Goal: Task Accomplishment & Management: Use online tool/utility

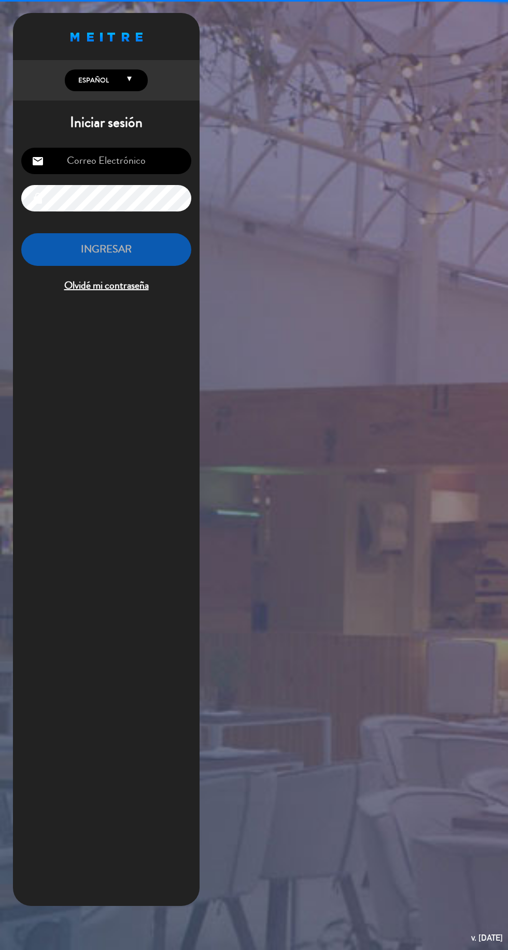
click at [159, 159] on input "email" at bounding box center [106, 161] width 170 height 26
type input "[EMAIL_ADDRESS][DOMAIN_NAME]"
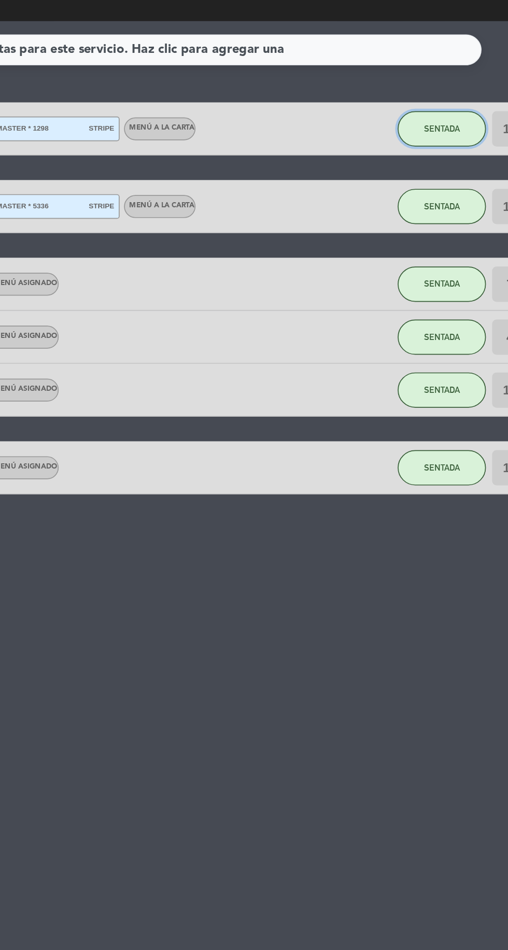
click at [447, 209] on button "SENTADA" at bounding box center [448, 203] width 52 height 21
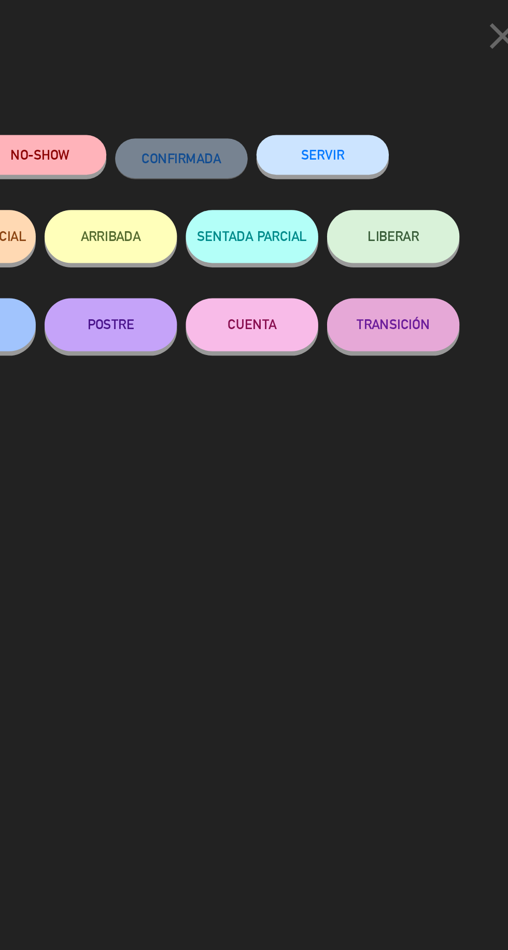
click at [487, 23] on icon "close" at bounding box center [484, 21] width 26 height 26
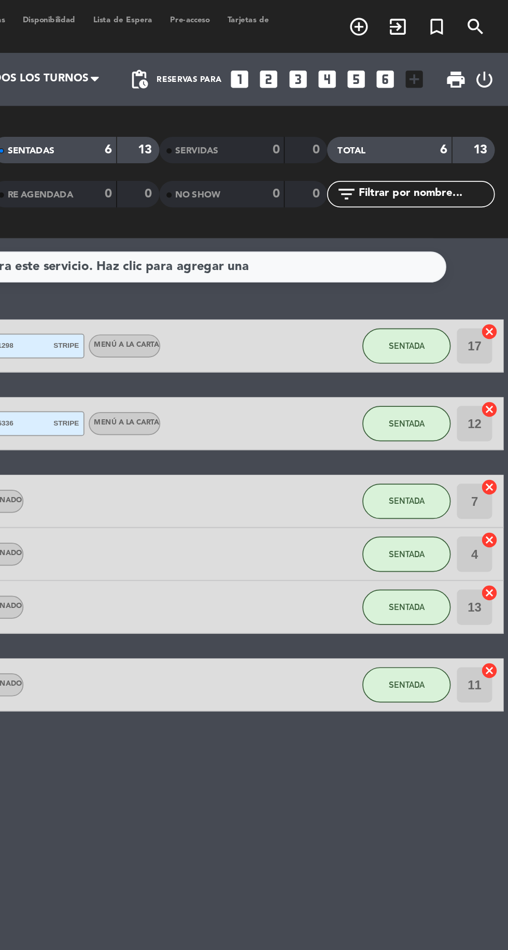
click at [426, 19] on icon "exit_to_app" at bounding box center [420, 15] width 12 height 12
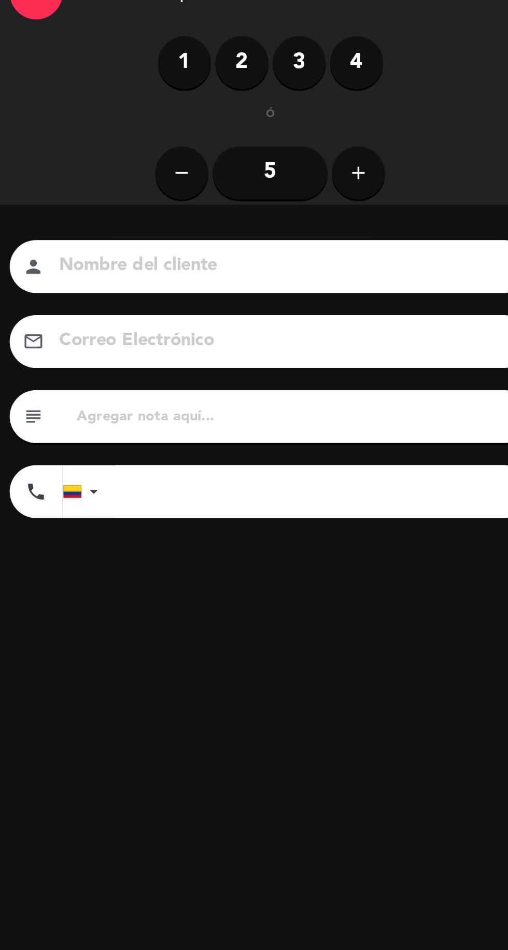
click at [219, 140] on icon "add" at bounding box center [223, 144] width 12 height 12
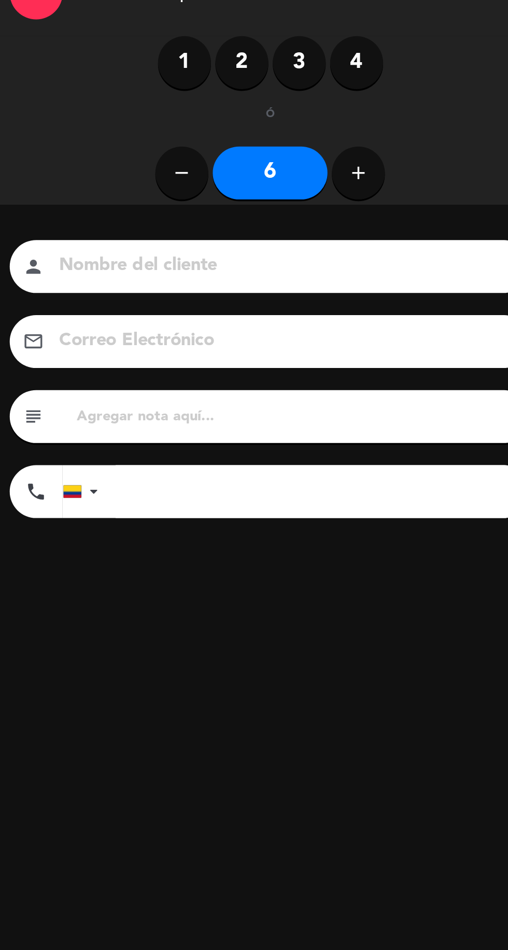
click at [233, 141] on button "add" at bounding box center [222, 144] width 31 height 31
type input "7"
click at [186, 203] on input at bounding box center [178, 199] width 264 height 18
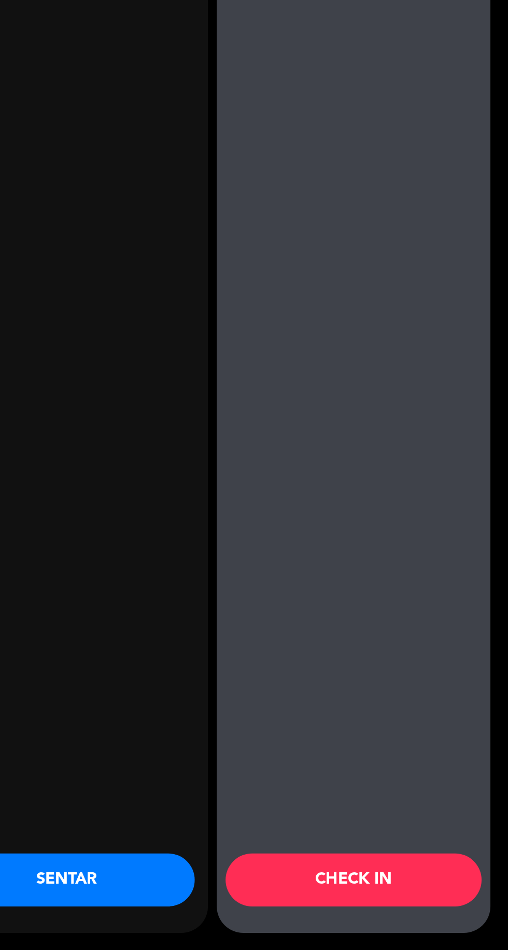
type input "[PERSON_NAME] [PERSON_NAME]"
click at [294, 908] on button "SENTAR" at bounding box center [249, 908] width 150 height 31
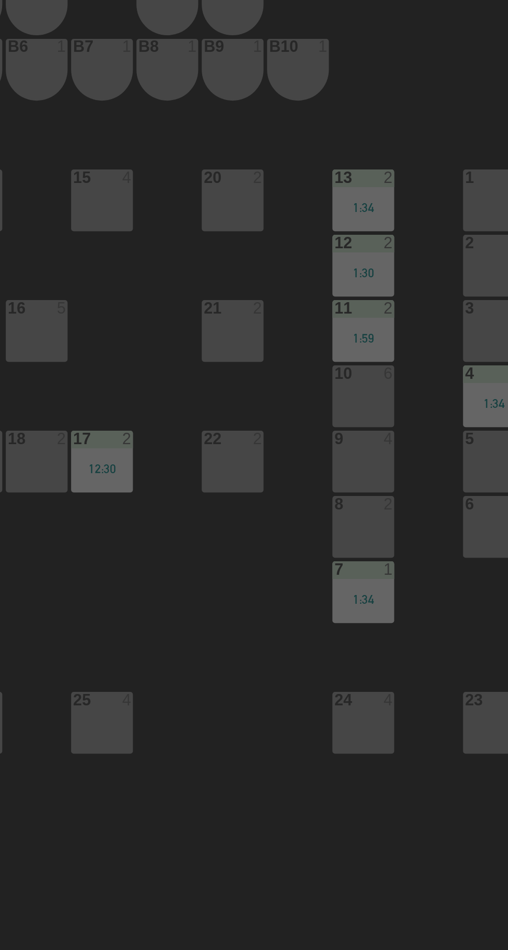
click at [493, 401] on div "5 4" at bounding box center [499, 403] width 36 height 36
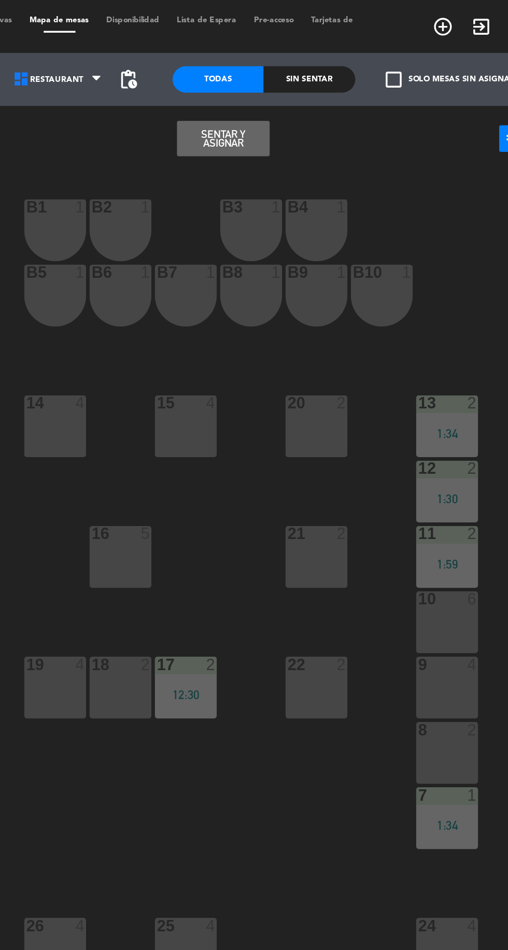
click at [296, 83] on button "Sentar y Asignar" at bounding box center [291, 81] width 54 height 21
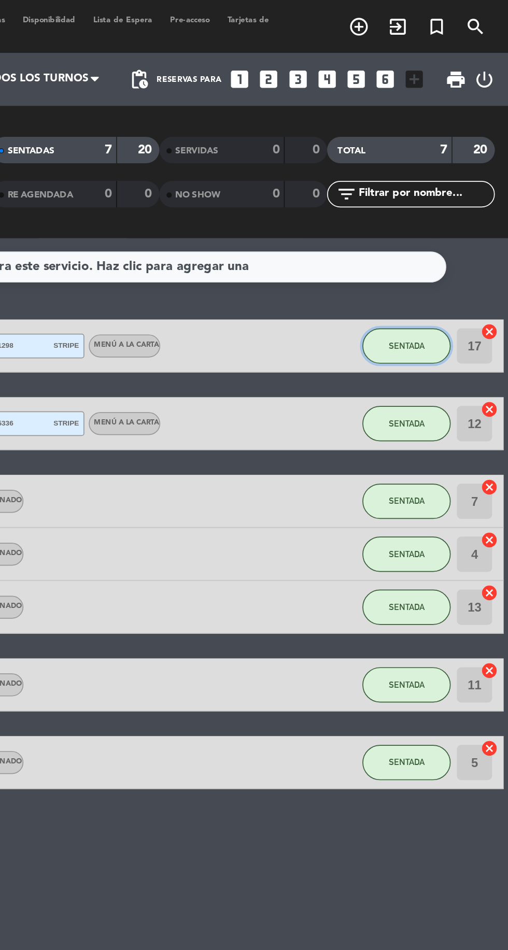
click at [446, 203] on span "SENTADA" at bounding box center [448, 203] width 21 height 6
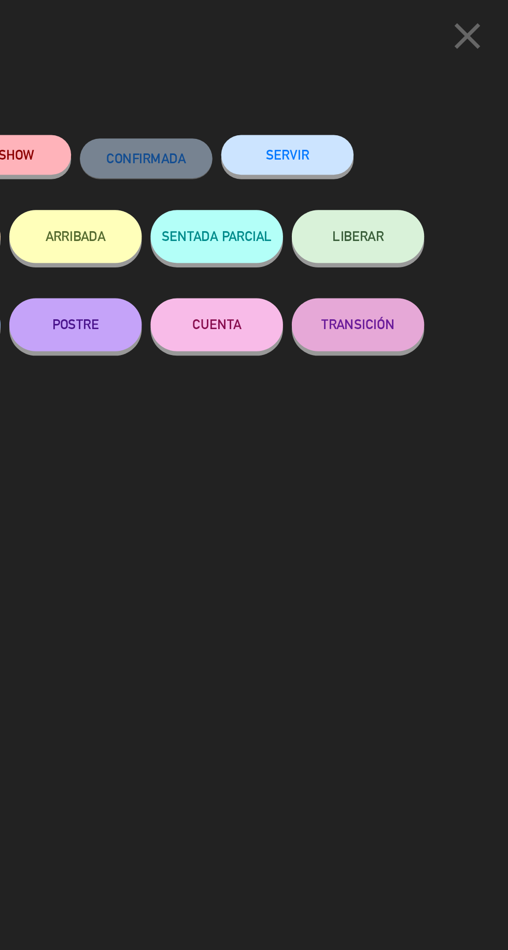
click at [390, 93] on button "SERVIR" at bounding box center [378, 90] width 78 height 23
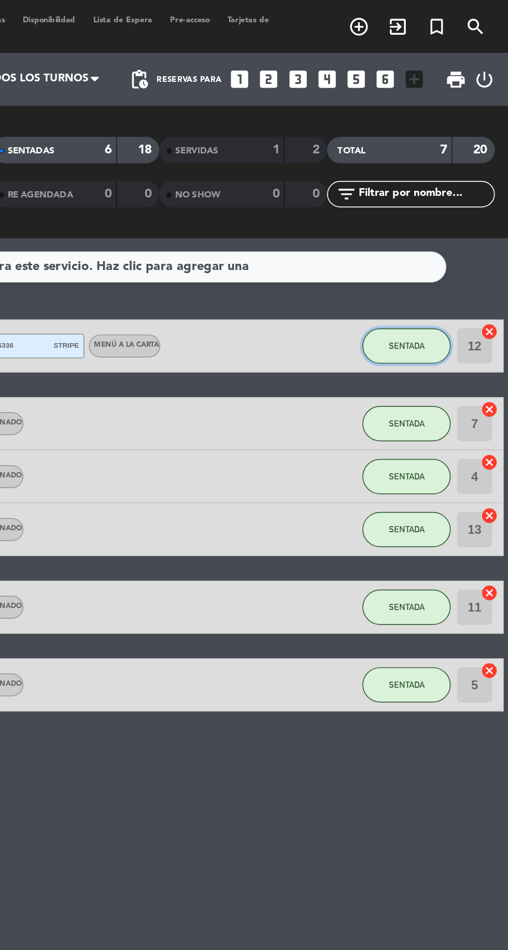
click at [454, 201] on span "SENTADA" at bounding box center [448, 203] width 21 height 6
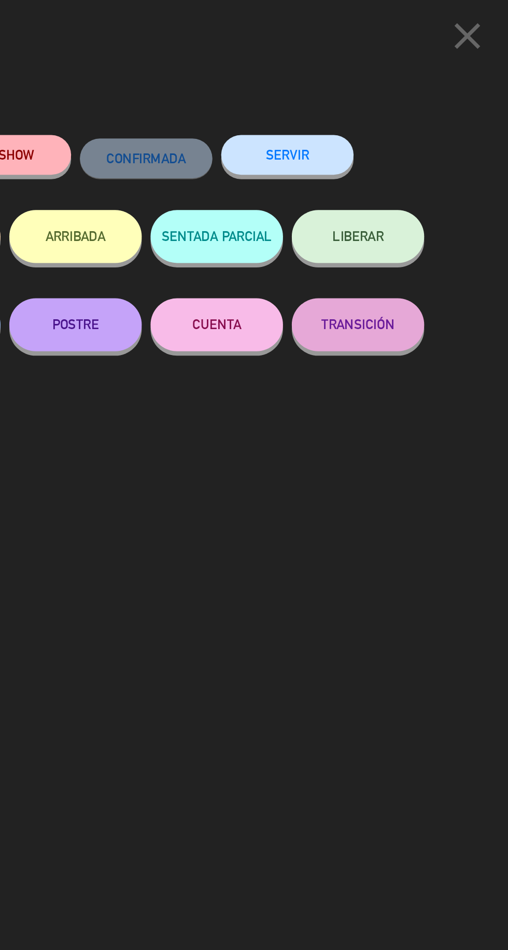
click at [395, 93] on button "SERVIR" at bounding box center [378, 90] width 78 height 23
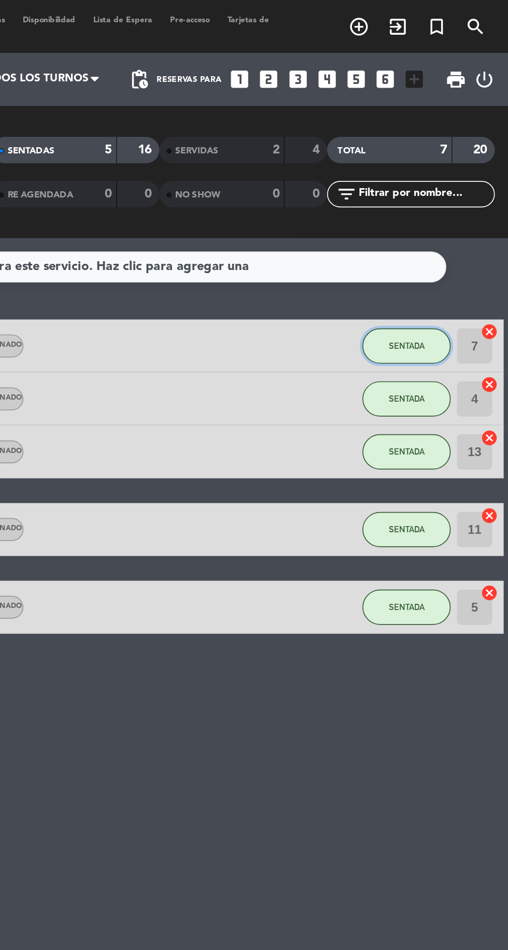
click at [455, 199] on button "SENTADA" at bounding box center [448, 203] width 52 height 21
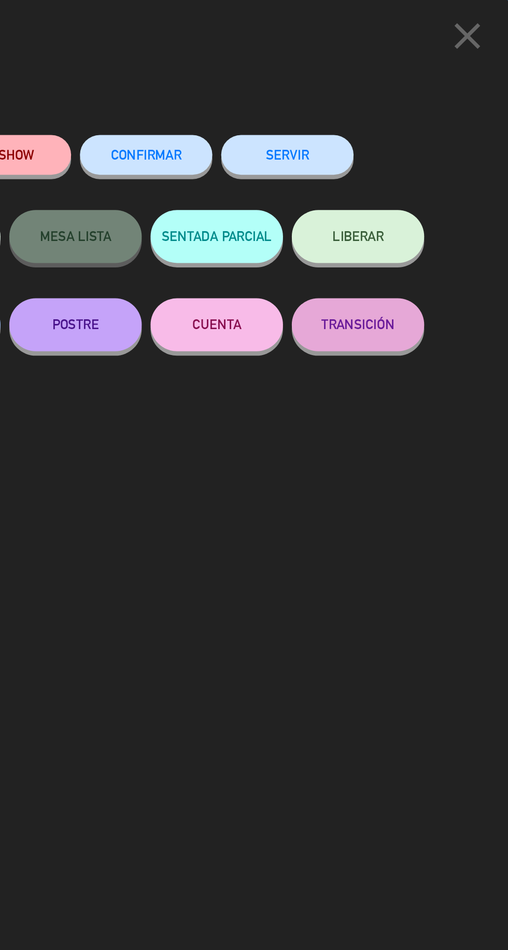
click at [391, 87] on button "SERVIR" at bounding box center [378, 90] width 78 height 23
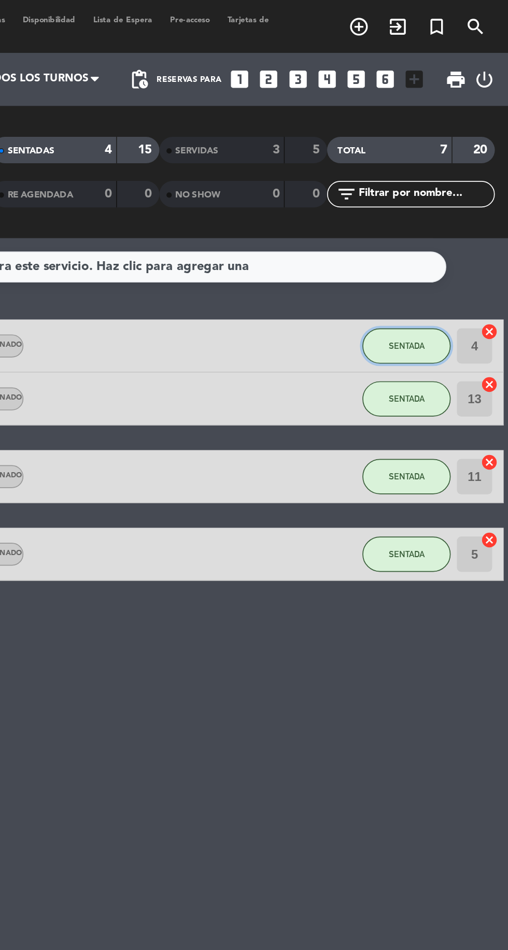
click at [457, 198] on button "SENTADA" at bounding box center [448, 203] width 52 height 21
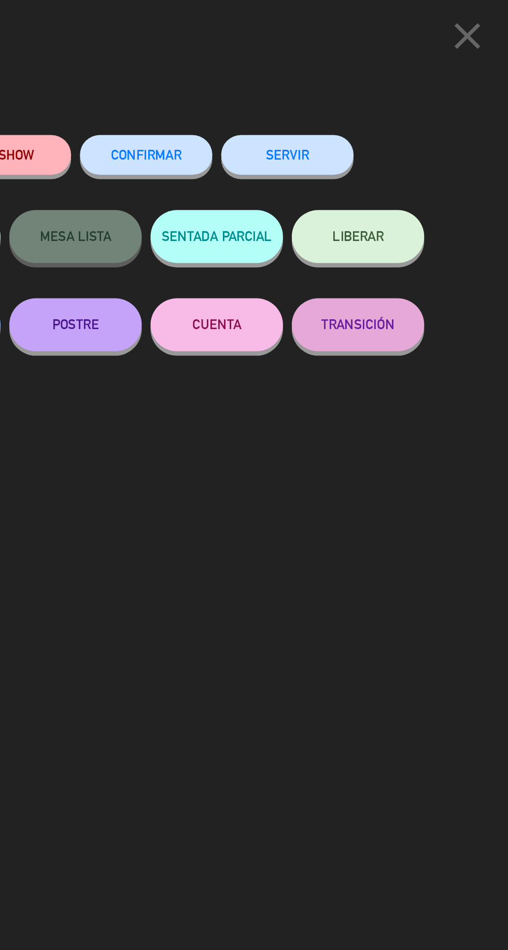
click at [399, 93] on button "SERVIR" at bounding box center [378, 90] width 78 height 23
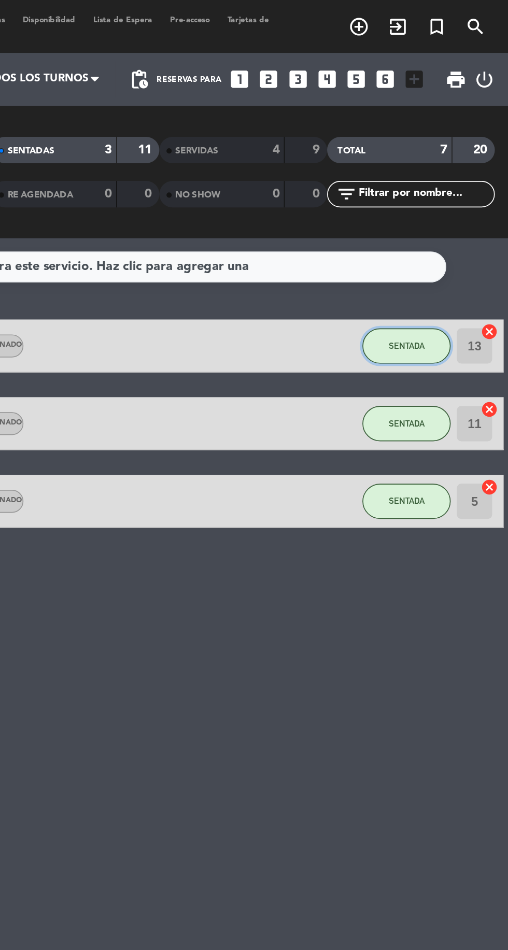
click at [451, 203] on span "SENTADA" at bounding box center [448, 203] width 21 height 6
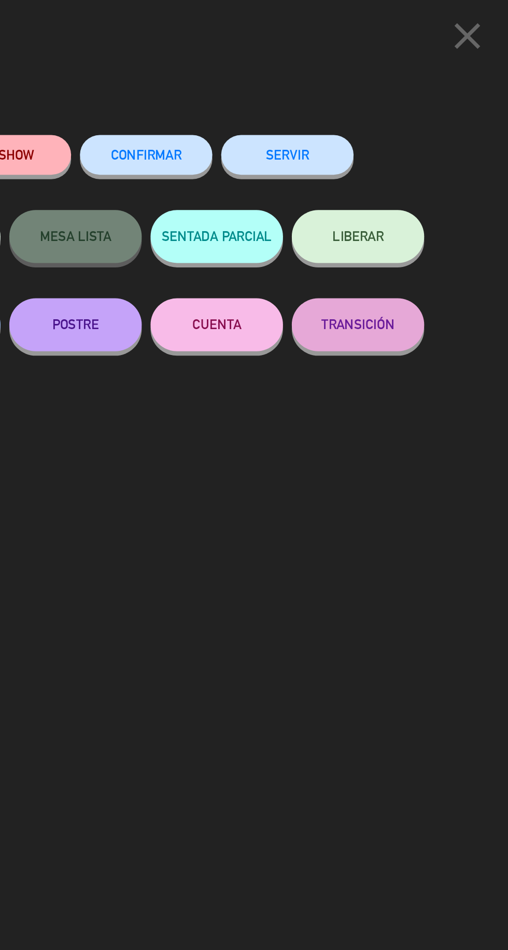
click at [396, 94] on button "SERVIR" at bounding box center [378, 90] width 78 height 23
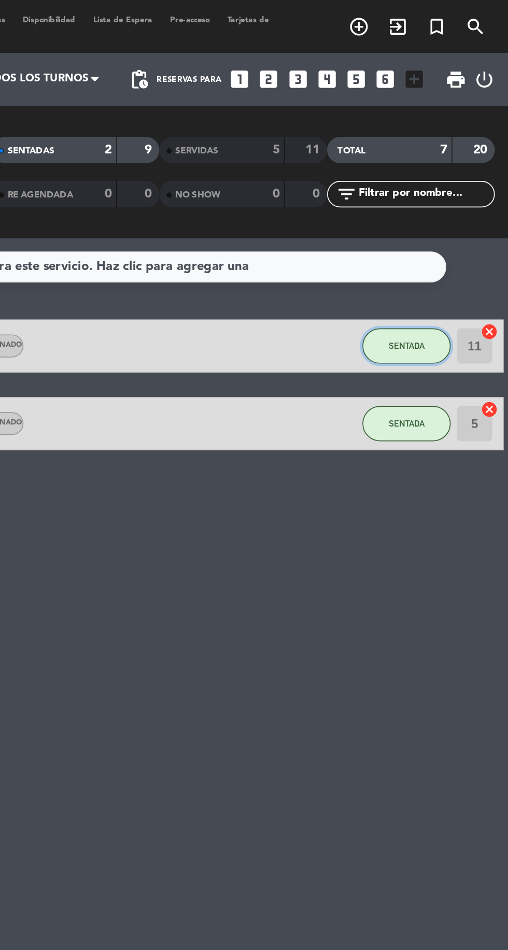
click at [449, 203] on span "SENTADA" at bounding box center [448, 203] width 21 height 6
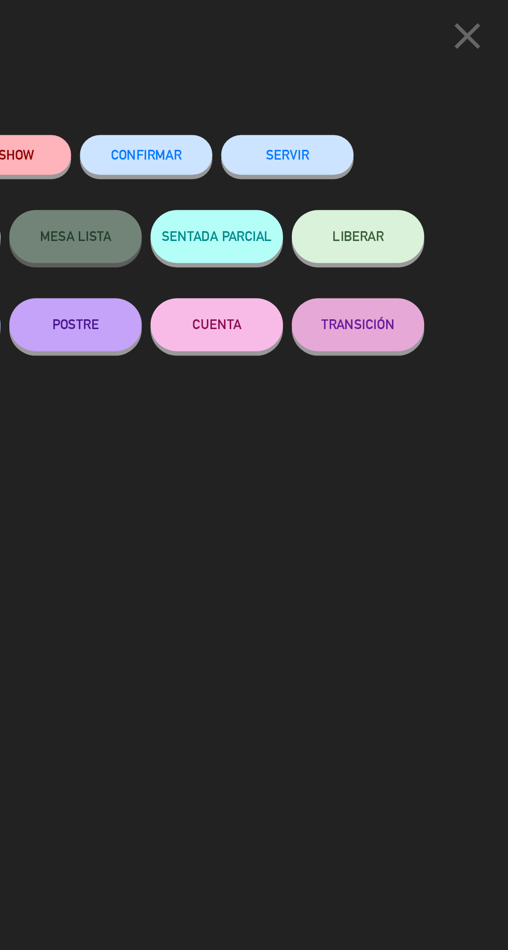
click at [389, 99] on button "SERVIR" at bounding box center [378, 90] width 78 height 23
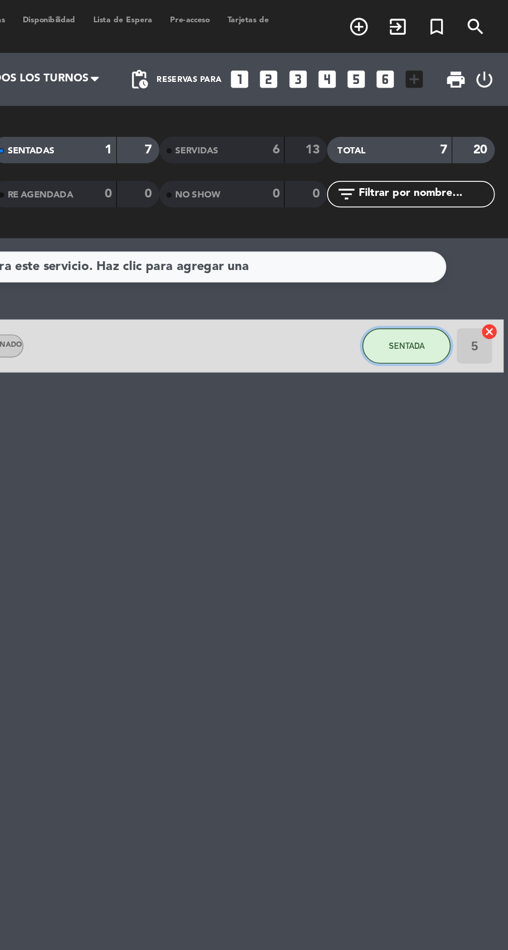
click at [440, 200] on span "SENTADA" at bounding box center [448, 203] width 21 height 6
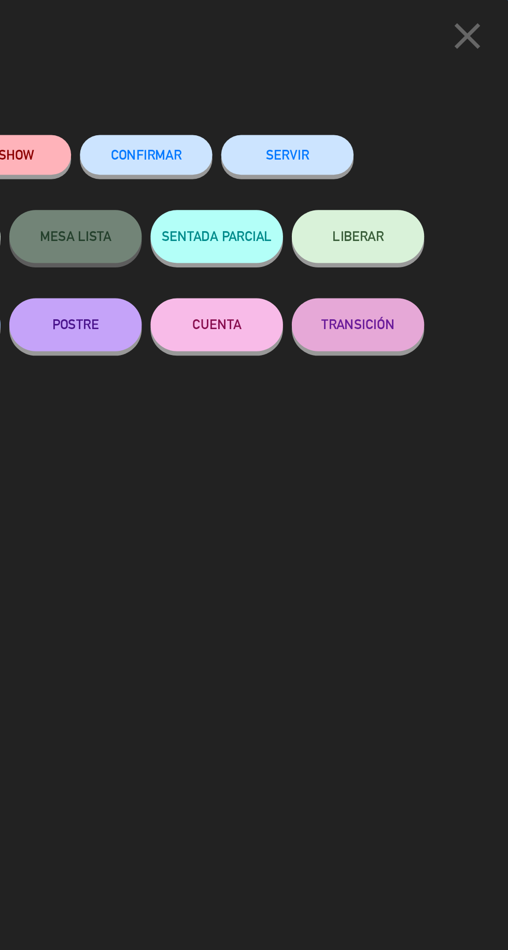
click at [406, 97] on button "SERVIR" at bounding box center [378, 90] width 78 height 23
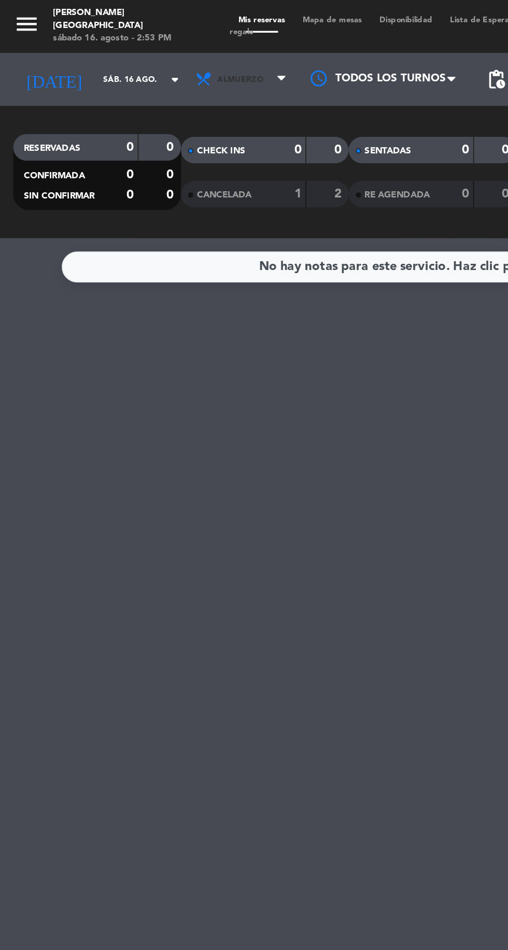
click at [134, 49] on span "Almuerzo" at bounding box center [140, 47] width 27 height 6
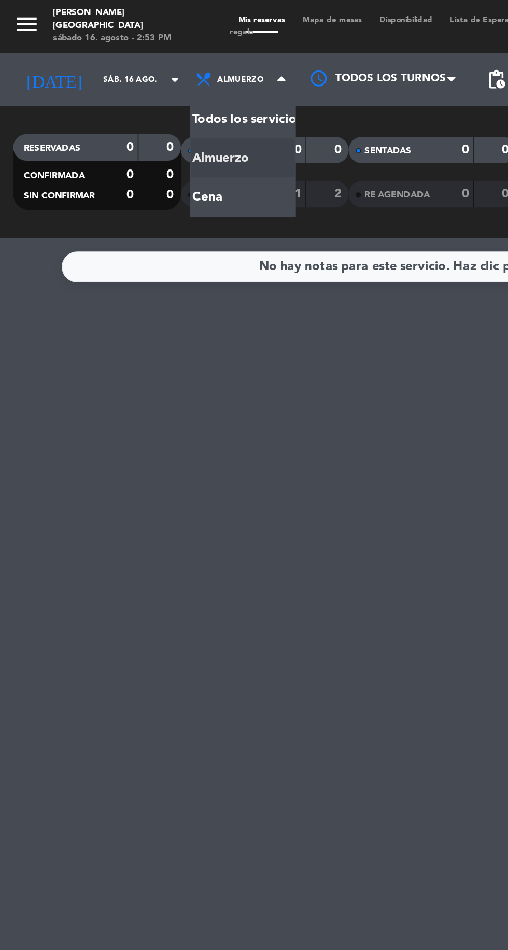
click at [136, 117] on div "menu [PERSON_NAME][GEOGRAPHIC_DATA] sábado 16. agosto - 2:53 PM Mis reservas Ma…" at bounding box center [254, 70] width 508 height 140
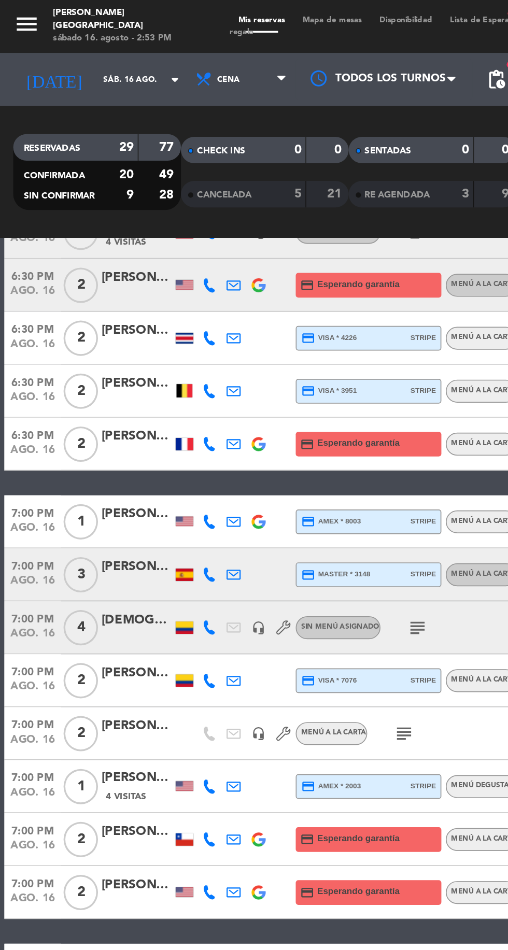
scroll to position [170, 0]
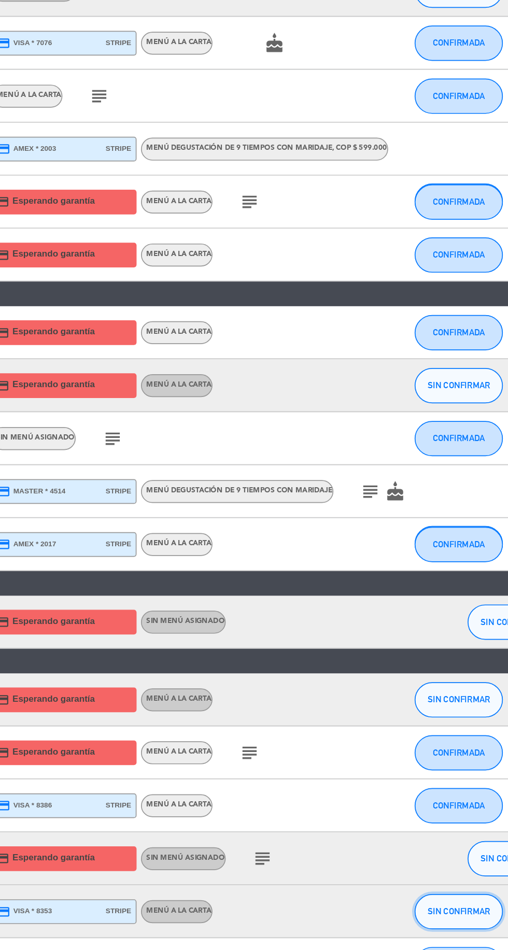
click at [445, 899] on span "SIN CONFIRMAR" at bounding box center [448, 899] width 37 height 6
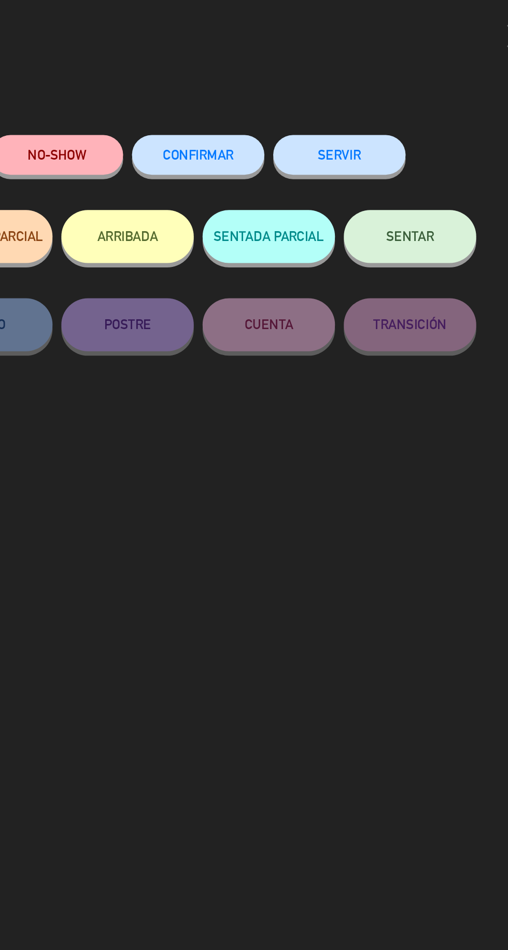
click at [303, 95] on span "CONFIRMAR" at bounding box center [295, 91] width 41 height 9
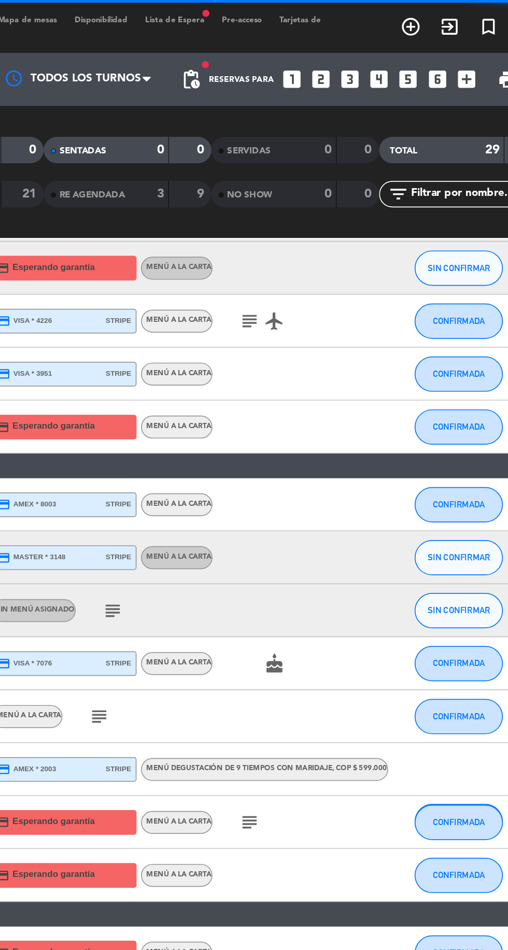
scroll to position [0, 0]
